Goal: Task Accomplishment & Management: Use online tool/utility

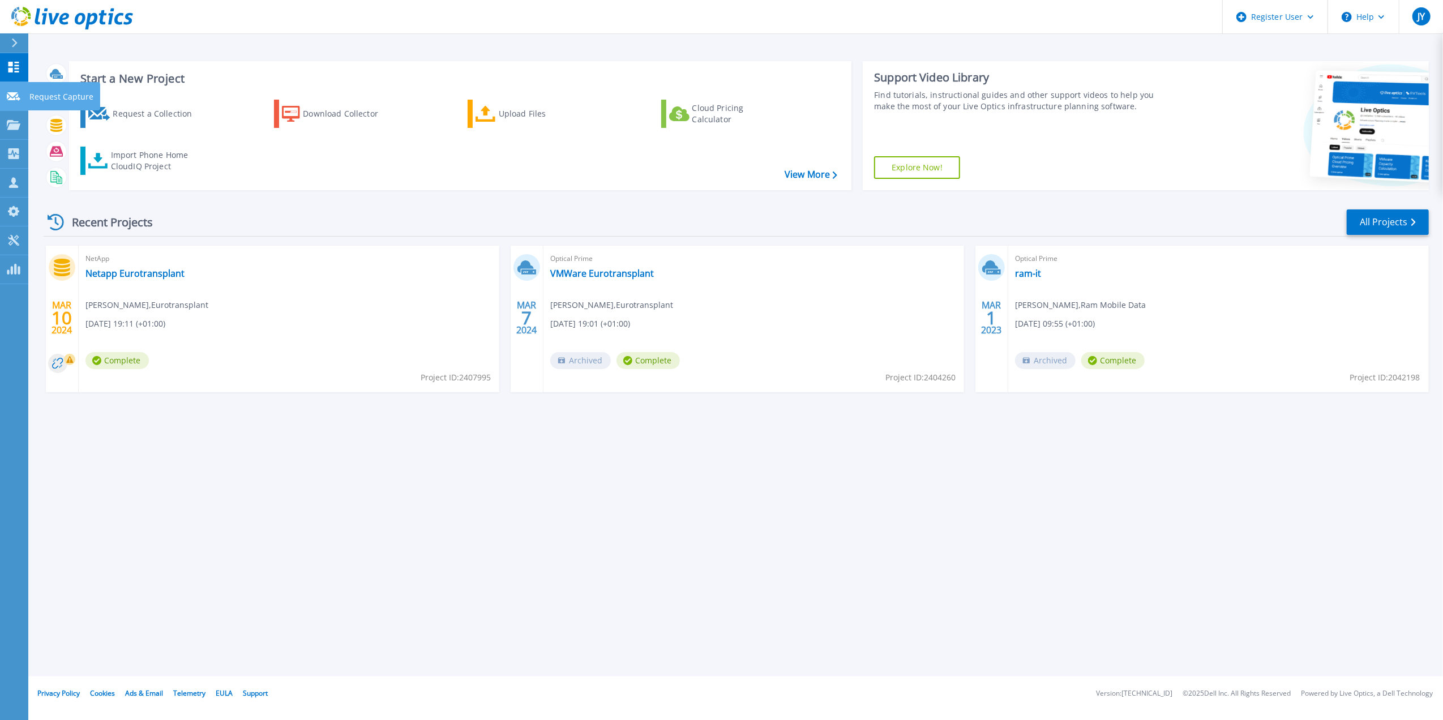
click at [19, 98] on icon at bounding box center [14, 96] width 14 height 8
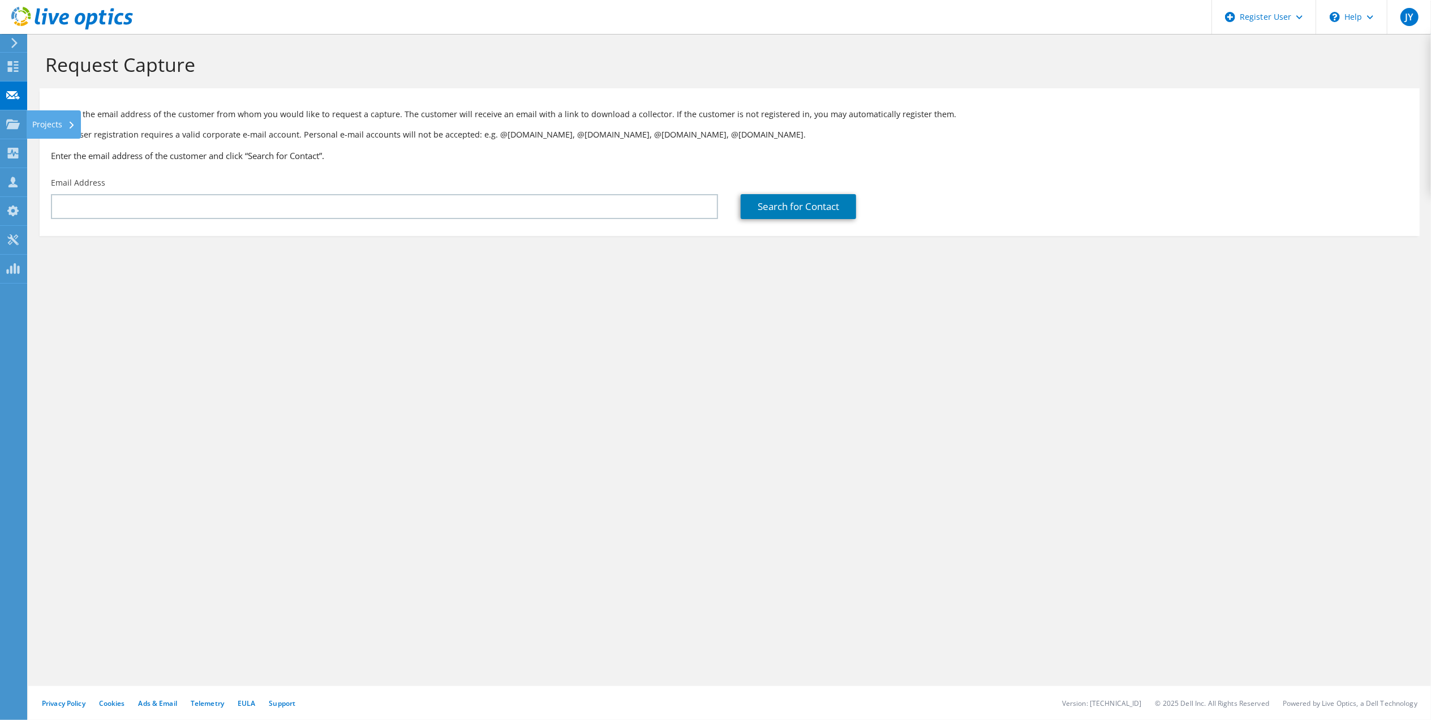
click at [15, 128] on use at bounding box center [13, 124] width 14 height 10
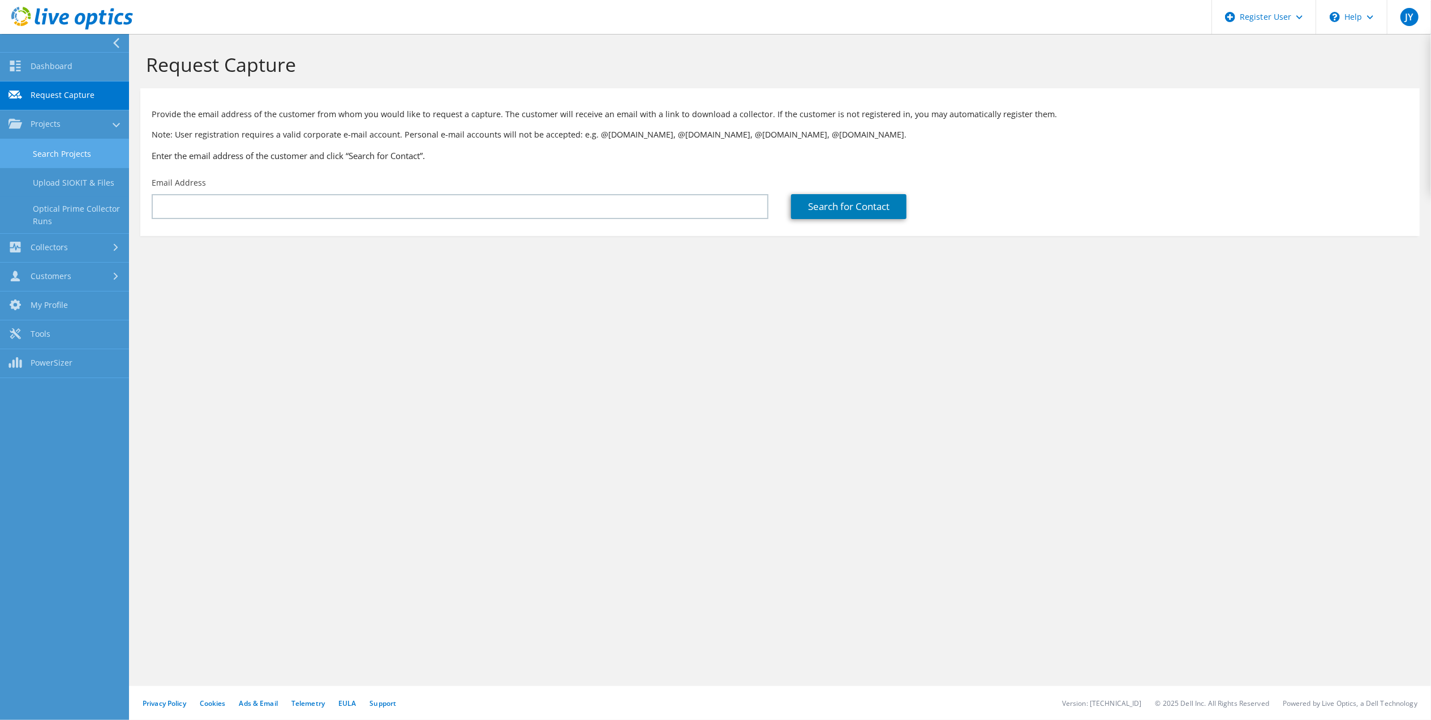
click at [64, 153] on link "Search Projects" at bounding box center [64, 153] width 129 height 29
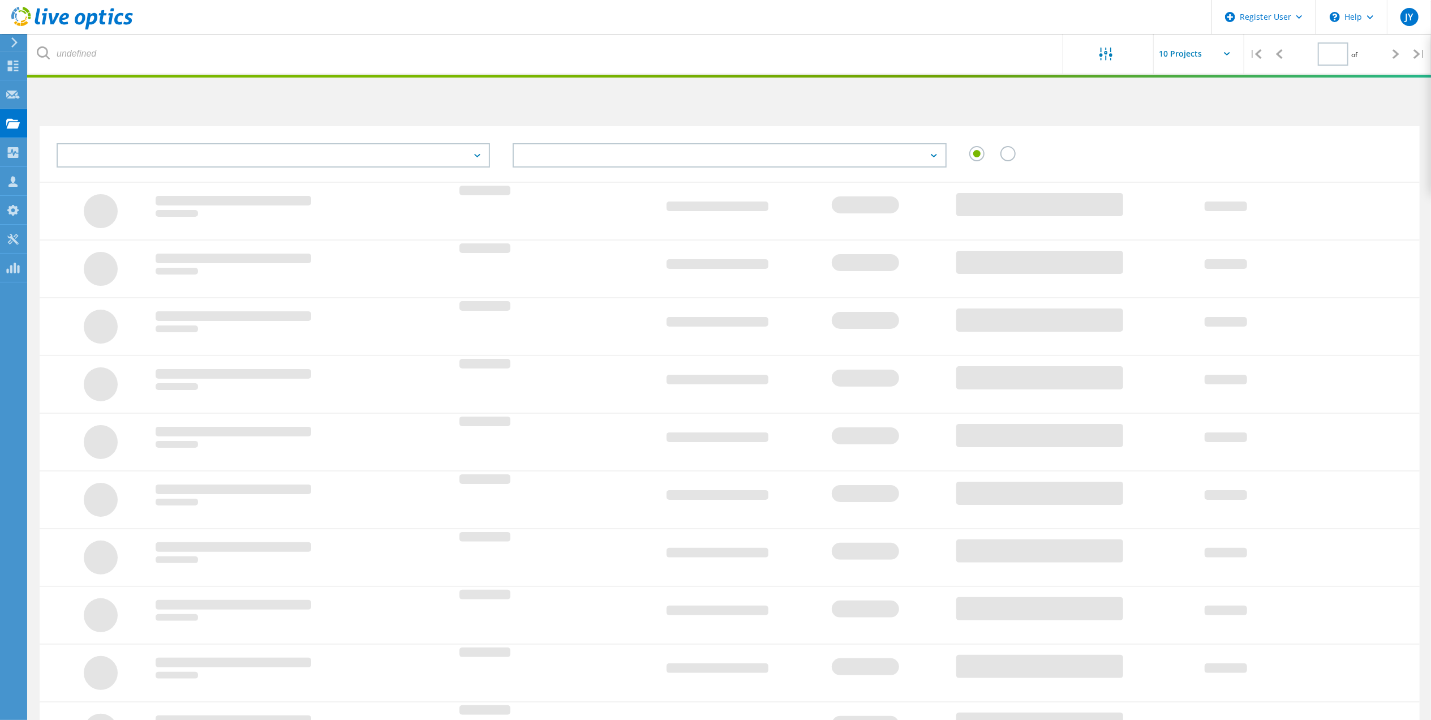
type input "1"
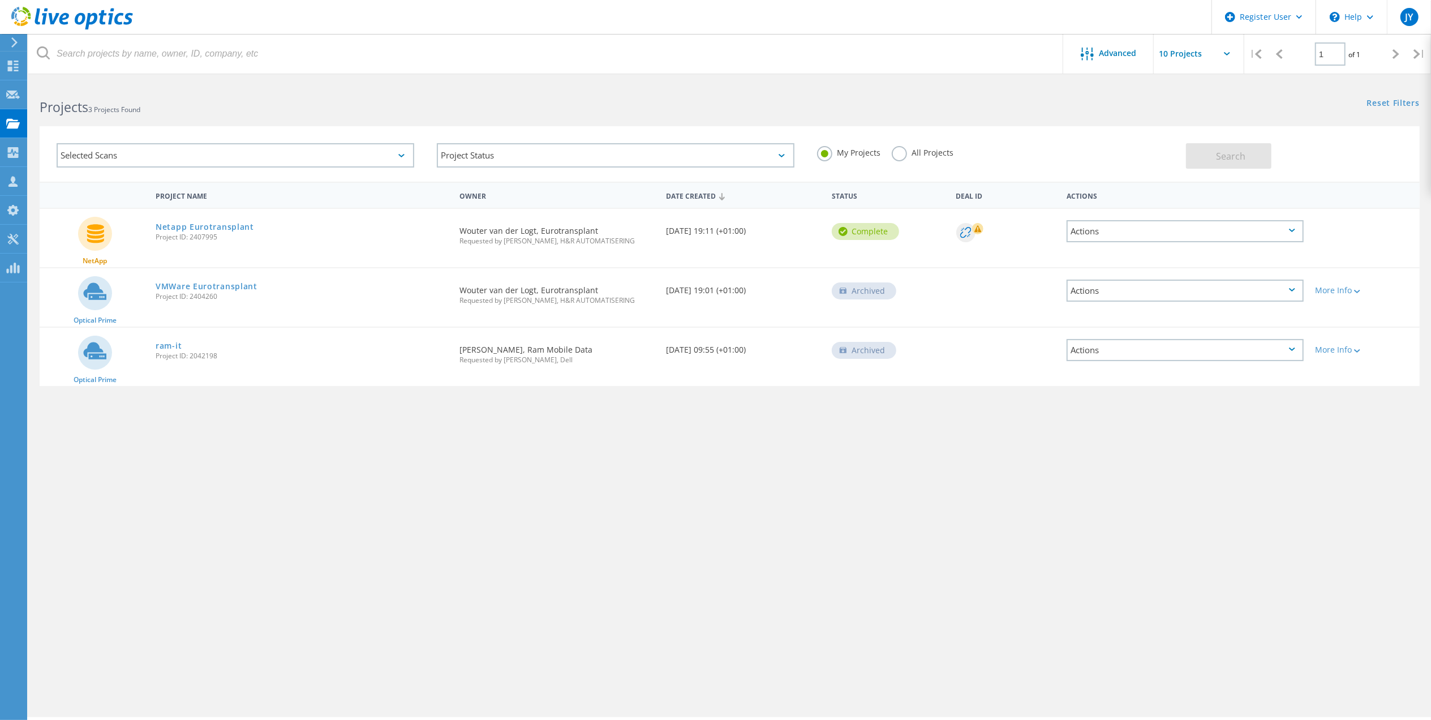
click at [917, 152] on label "All Projects" at bounding box center [923, 151] width 62 height 11
click at [0, 0] on input "All Projects" at bounding box center [0, 0] width 0 height 0
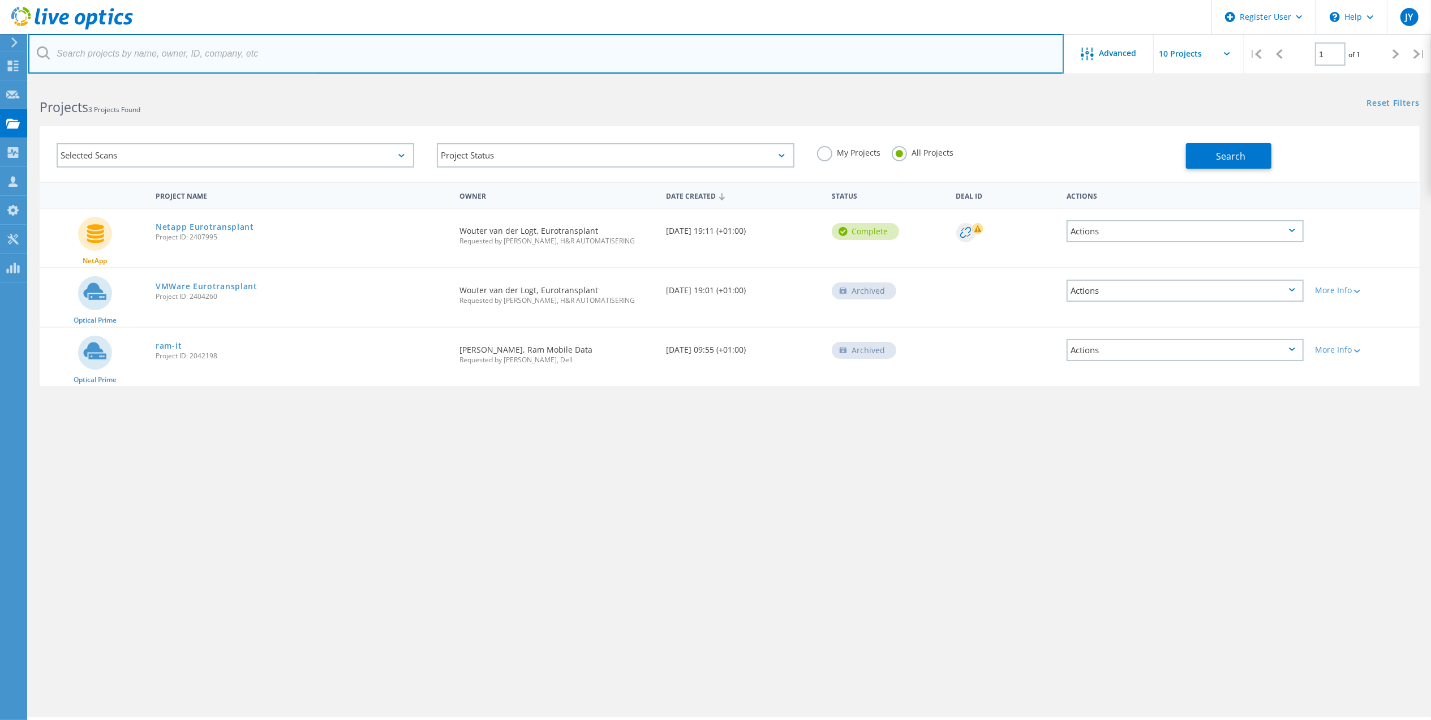
click at [336, 55] on input "text" at bounding box center [546, 54] width 1036 height 40
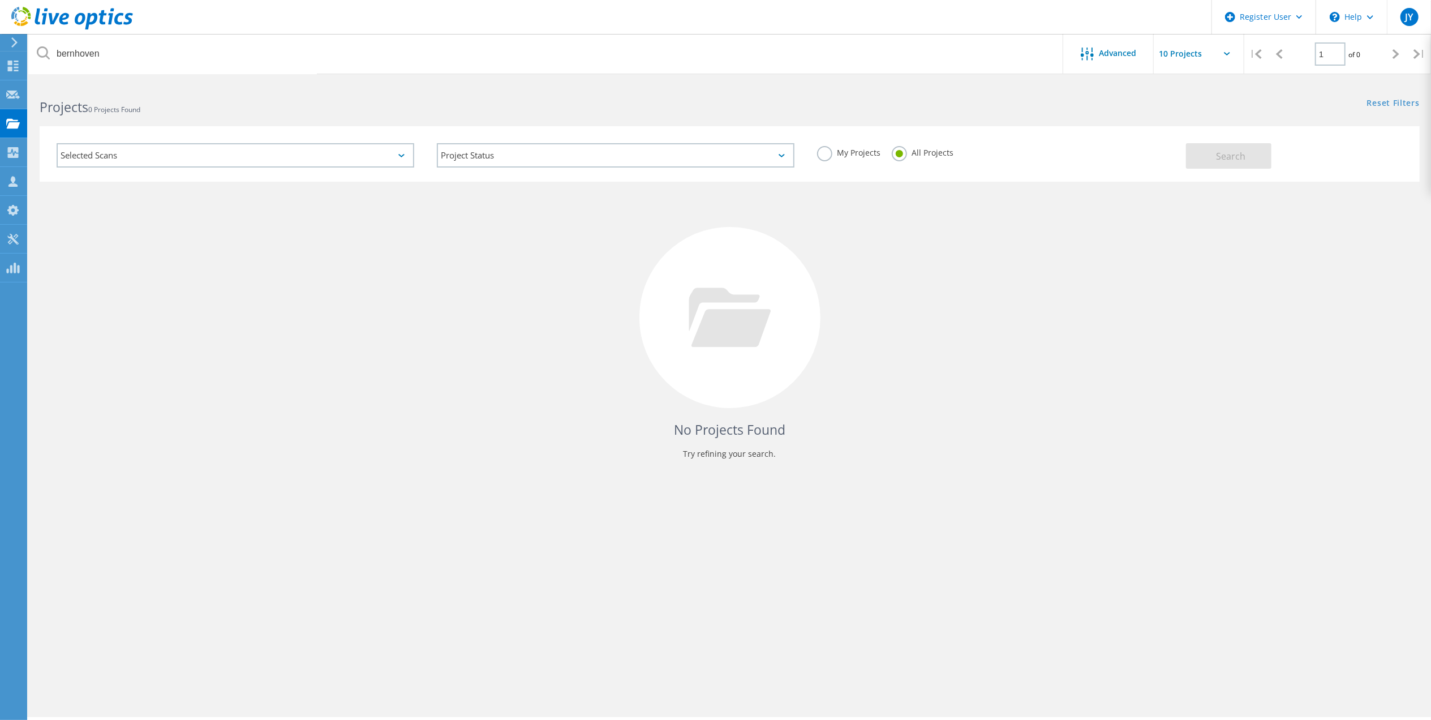
click at [899, 152] on label "All Projects" at bounding box center [923, 151] width 62 height 11
click at [0, 0] on input "All Projects" at bounding box center [0, 0] width 0 height 0
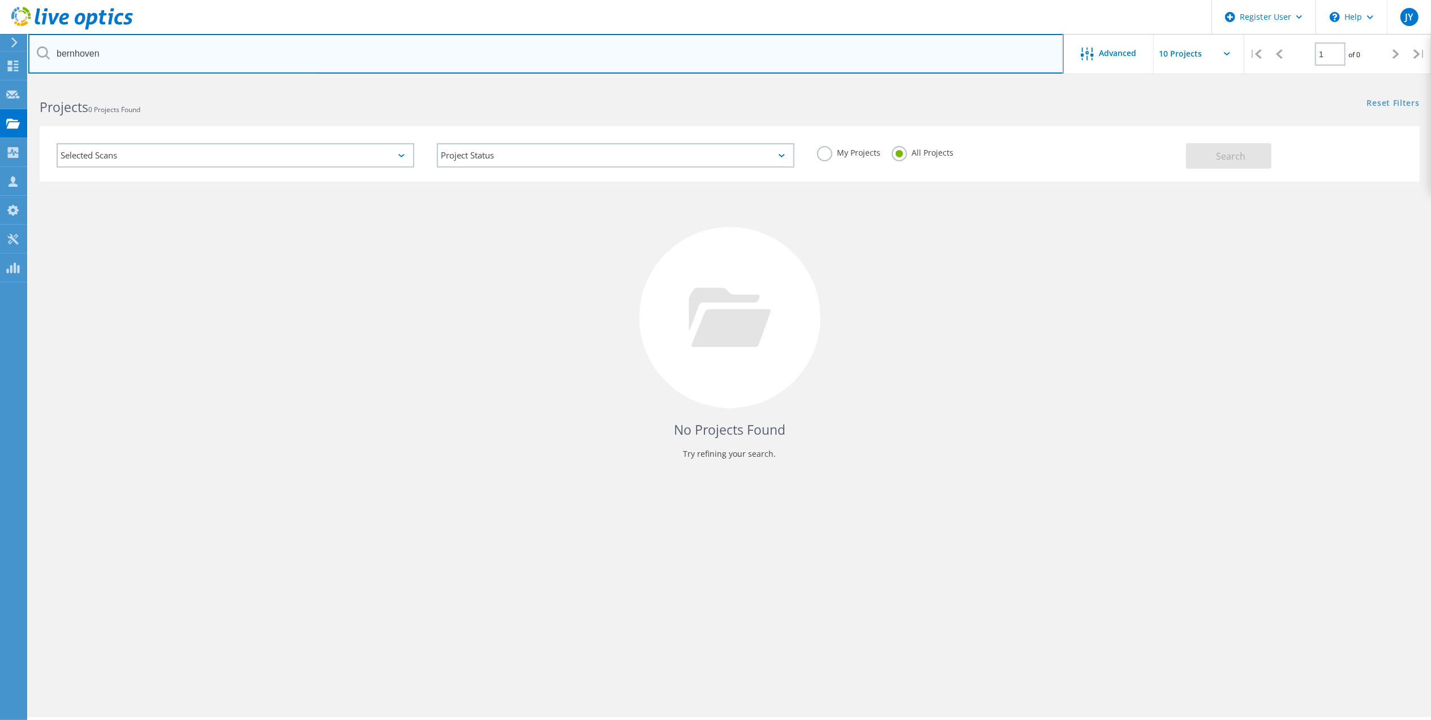
click at [425, 61] on input "bernhoven" at bounding box center [546, 54] width 1036 height 40
drag, startPoint x: 827, startPoint y: 53, endPoint x: -205, endPoint y: 48, distance: 1031.9
click at [0, 48] on html "Register User \n Help Explore Helpful Articles Contact Support JY Dell User Jor…" at bounding box center [715, 375] width 1431 height 751
type input "uden"
